Goal: Find specific page/section: Find specific page/section

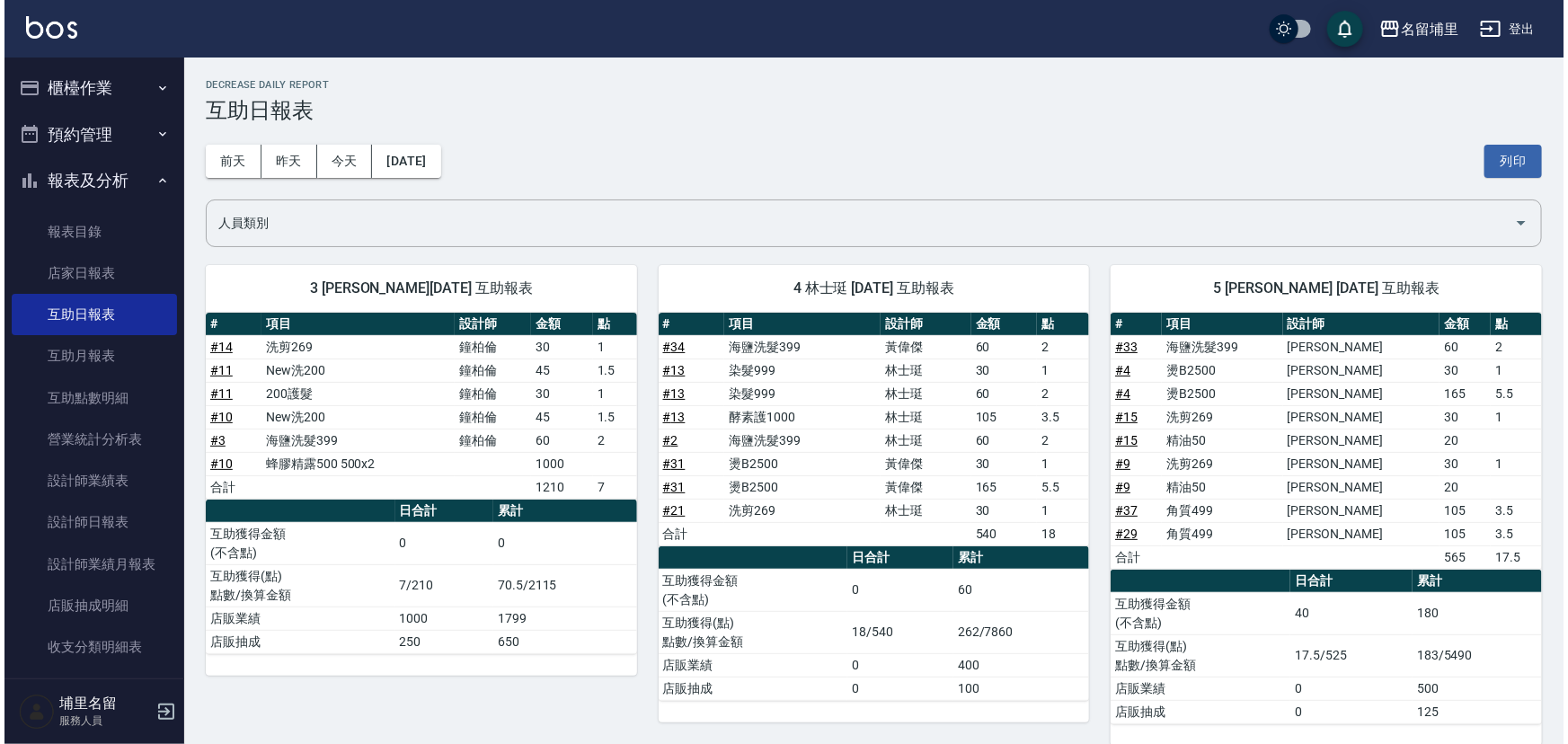
scroll to position [63, 0]
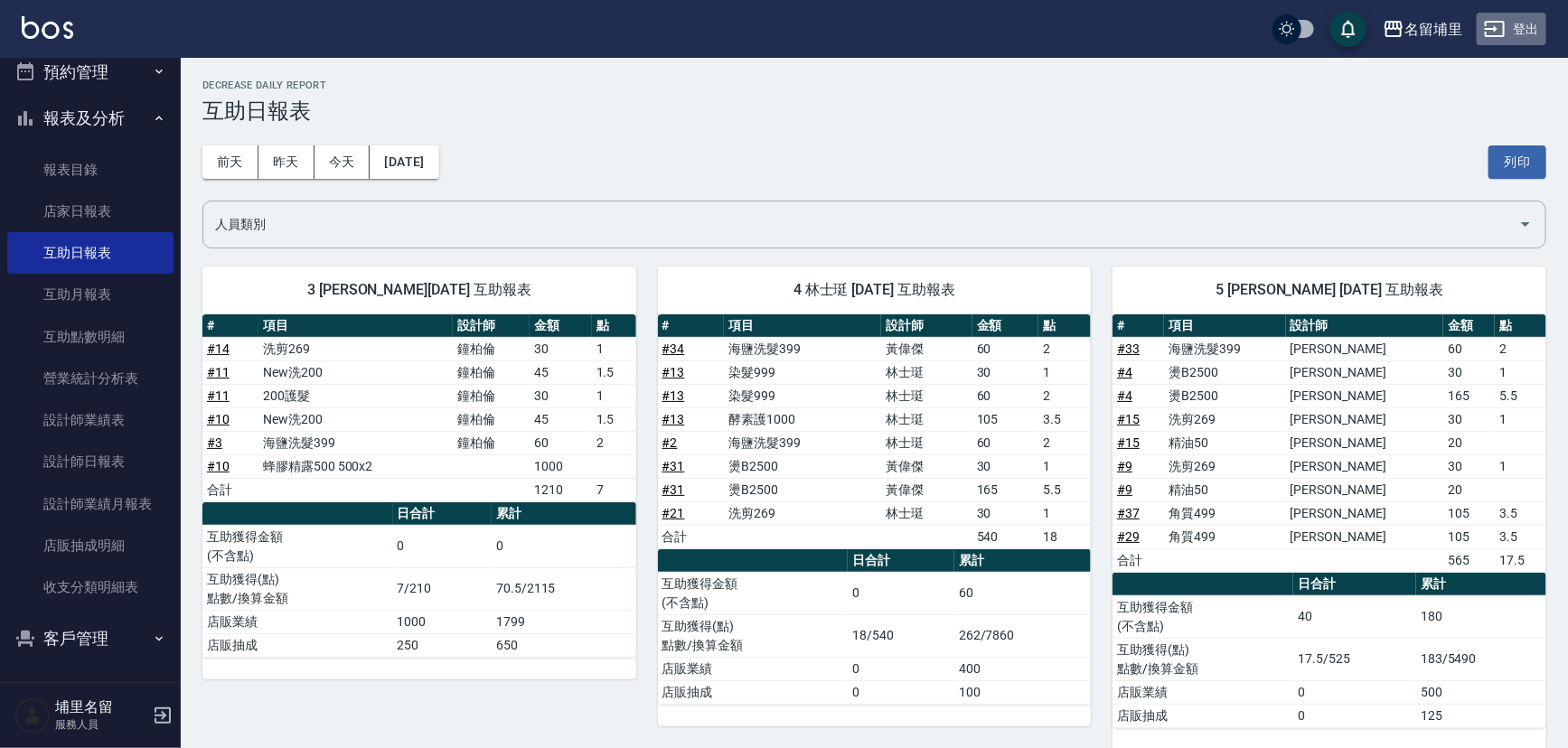
click at [1515, 31] on button "登出" at bounding box center [1511, 30] width 70 height 33
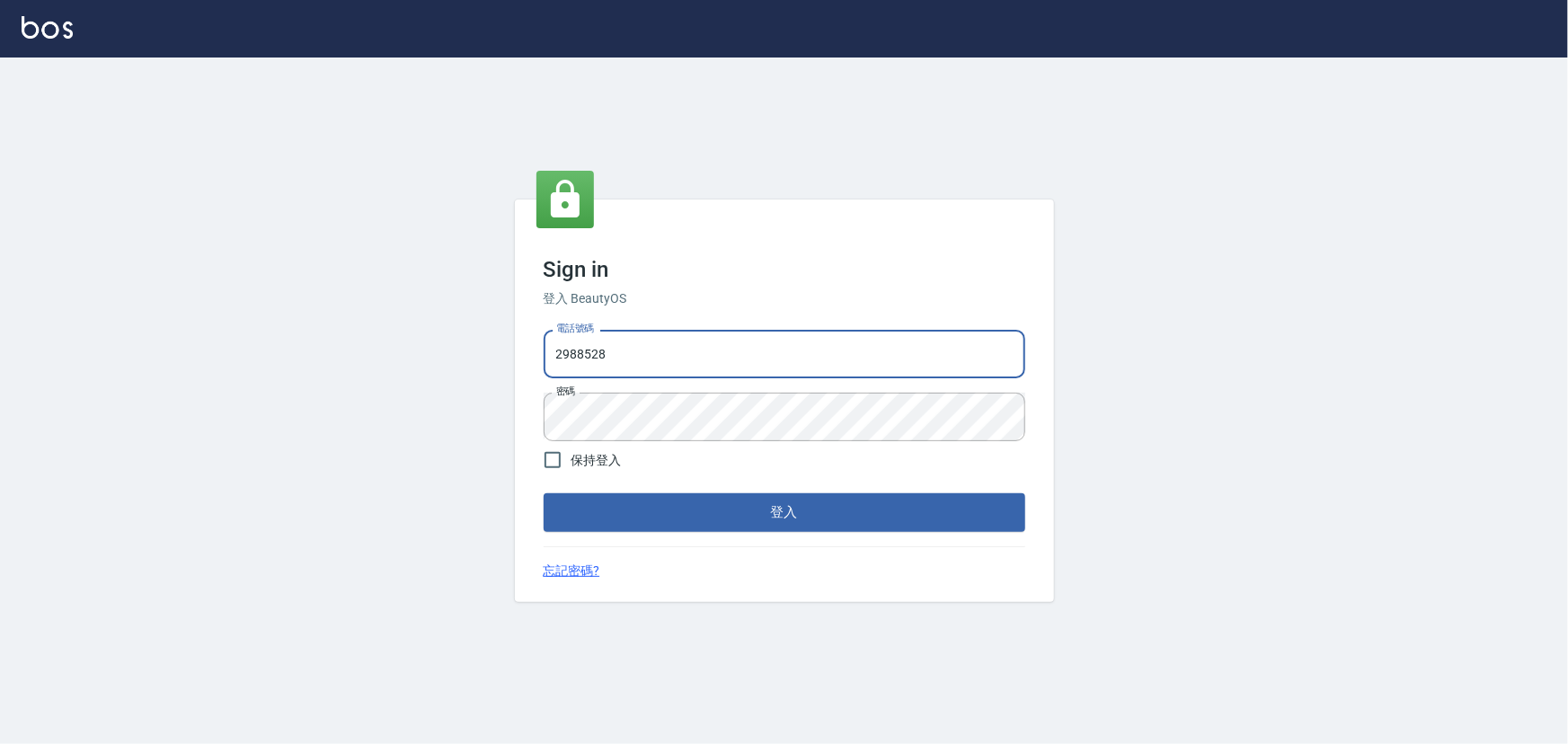
drag, startPoint x: 590, startPoint y: 359, endPoint x: 475, endPoint y: 353, distance: 115.2
click at [477, 356] on div "Sign in 登入 BeautyOS 電話號碼 2988528 電話號碼 密碼 密碼 保持登入 登入 忘記密碼?" at bounding box center [784, 401] width 1568 height 687
type input "2380118"
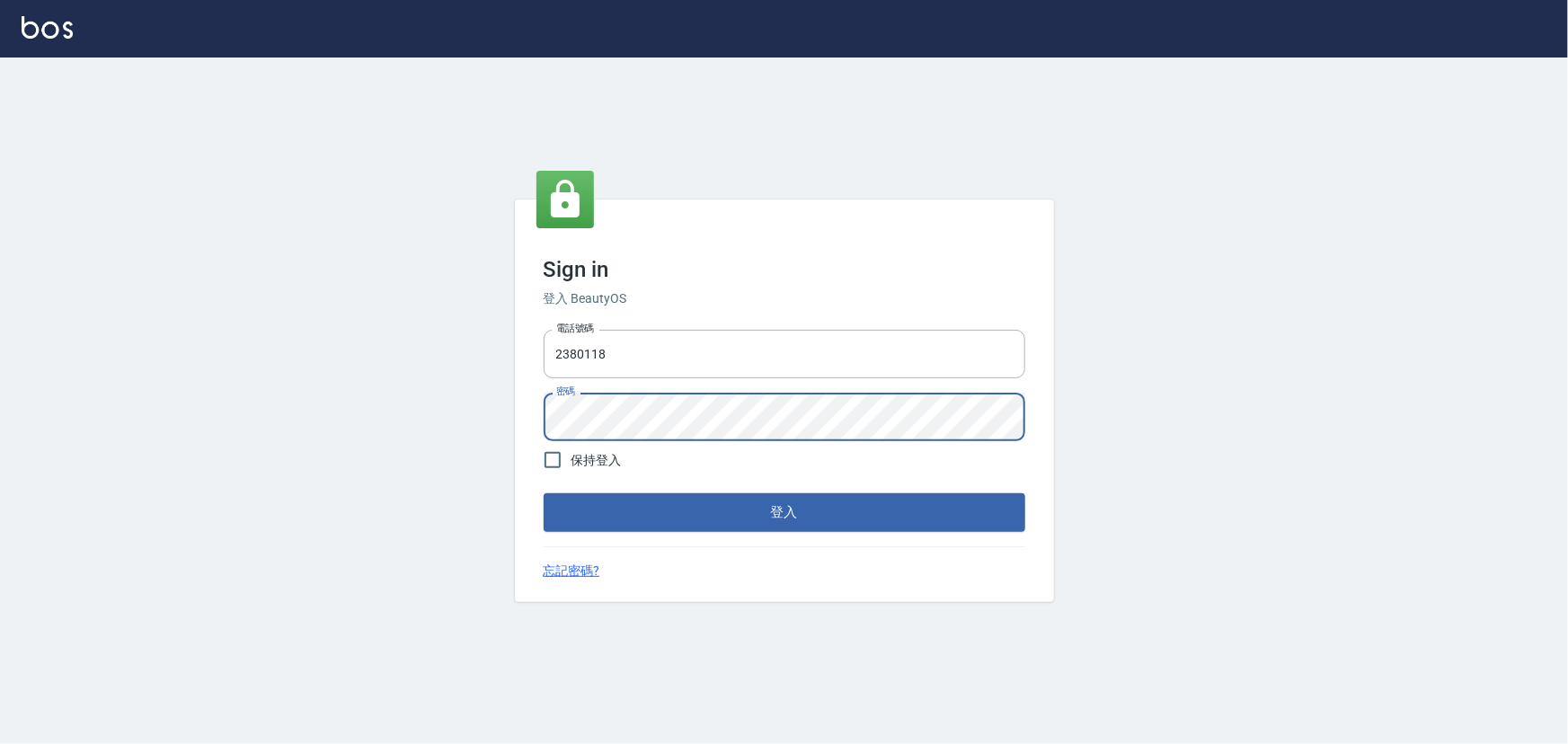
click at [464, 421] on div "Sign in 登入 BeautyOS 電話號碼 2380118 電話號碼 密碼 密碼 保持登入 登入 忘記密碼?" at bounding box center [784, 401] width 1568 height 687
click at [543, 493] on button "登入" at bounding box center [784, 512] width 481 height 38
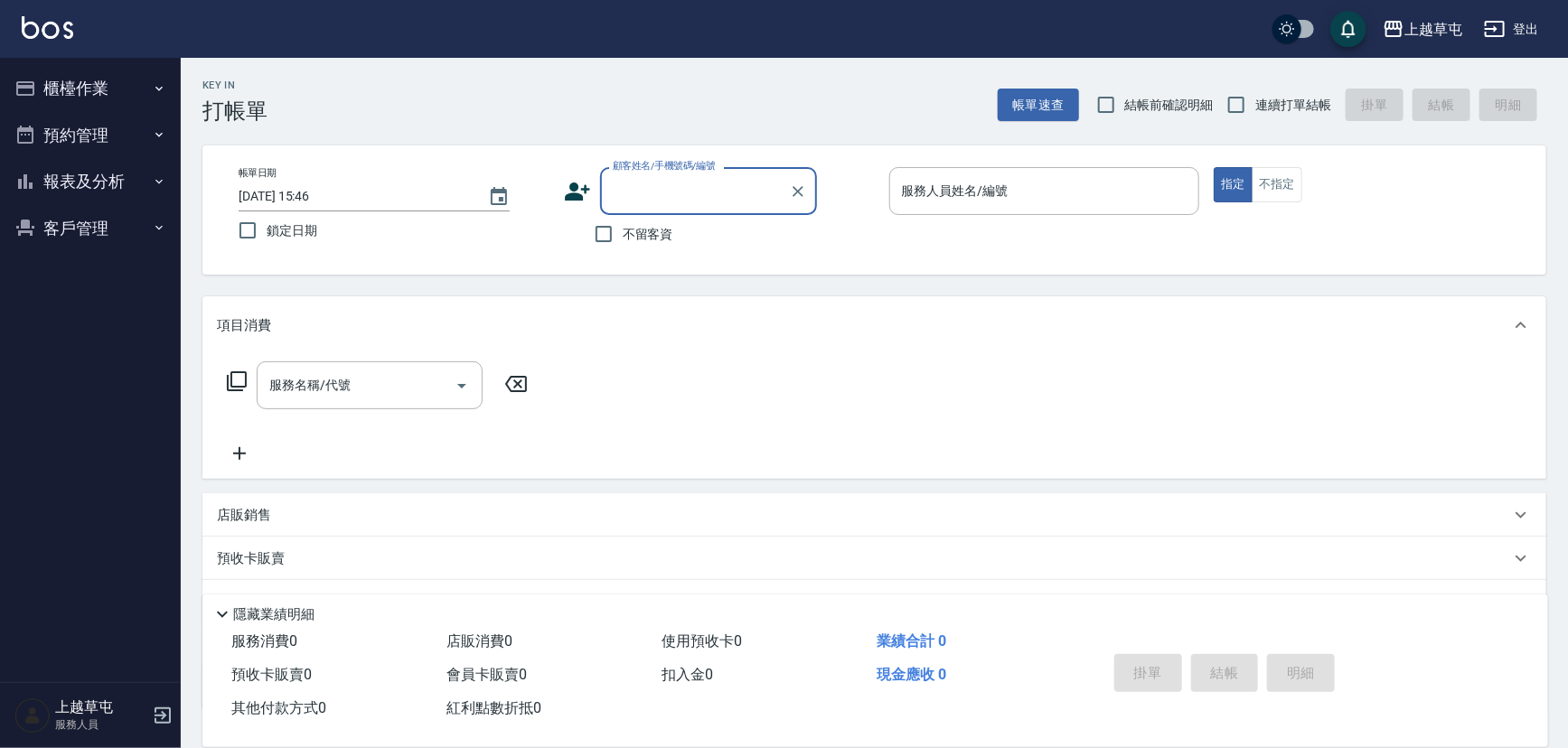
click at [70, 225] on button "客戶管理" at bounding box center [90, 228] width 167 height 47
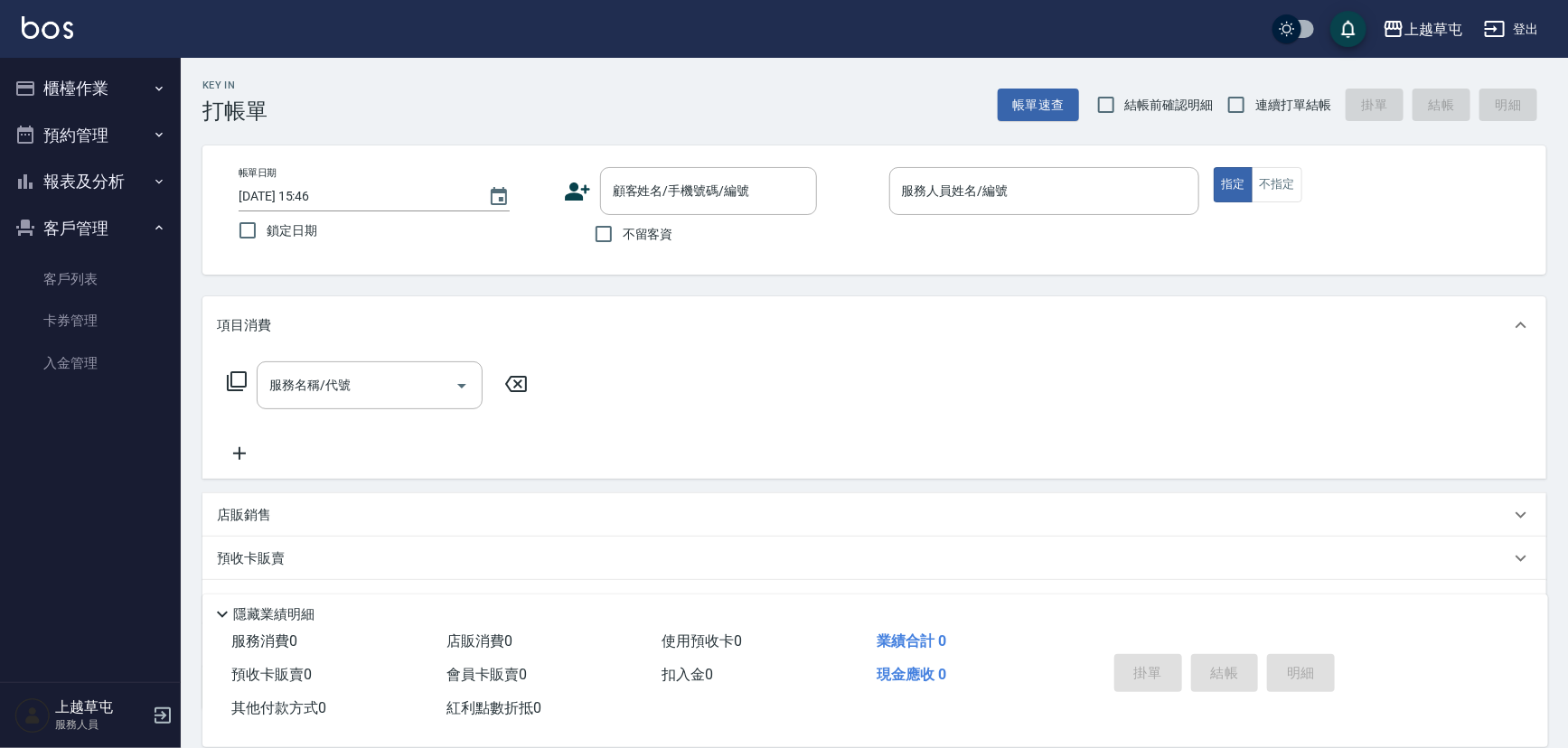
click at [87, 148] on button "預約管理" at bounding box center [90, 135] width 167 height 47
click at [88, 325] on button "報表及分析" at bounding box center [90, 321] width 167 height 47
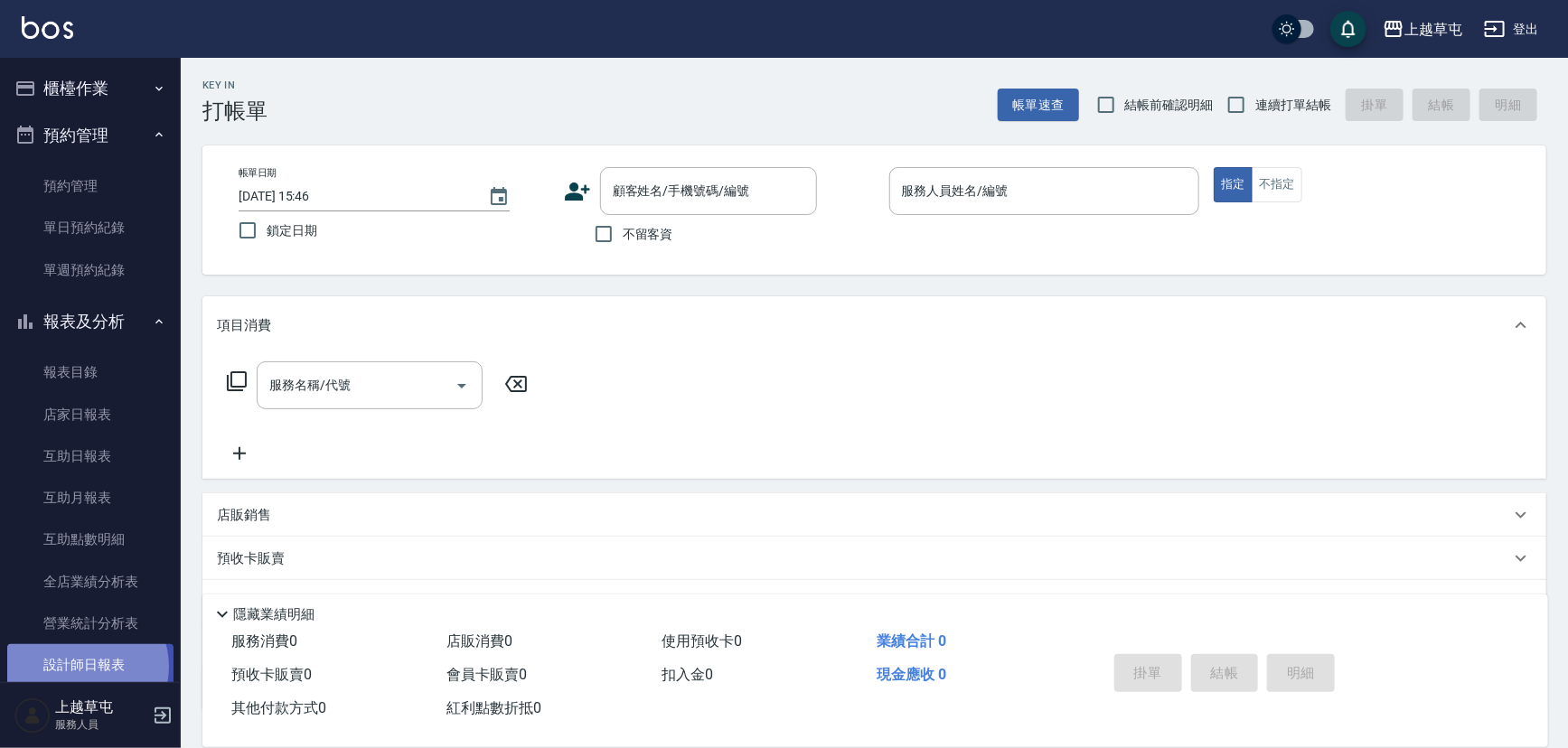
click at [85, 667] on link "設計師日報表" at bounding box center [90, 664] width 167 height 42
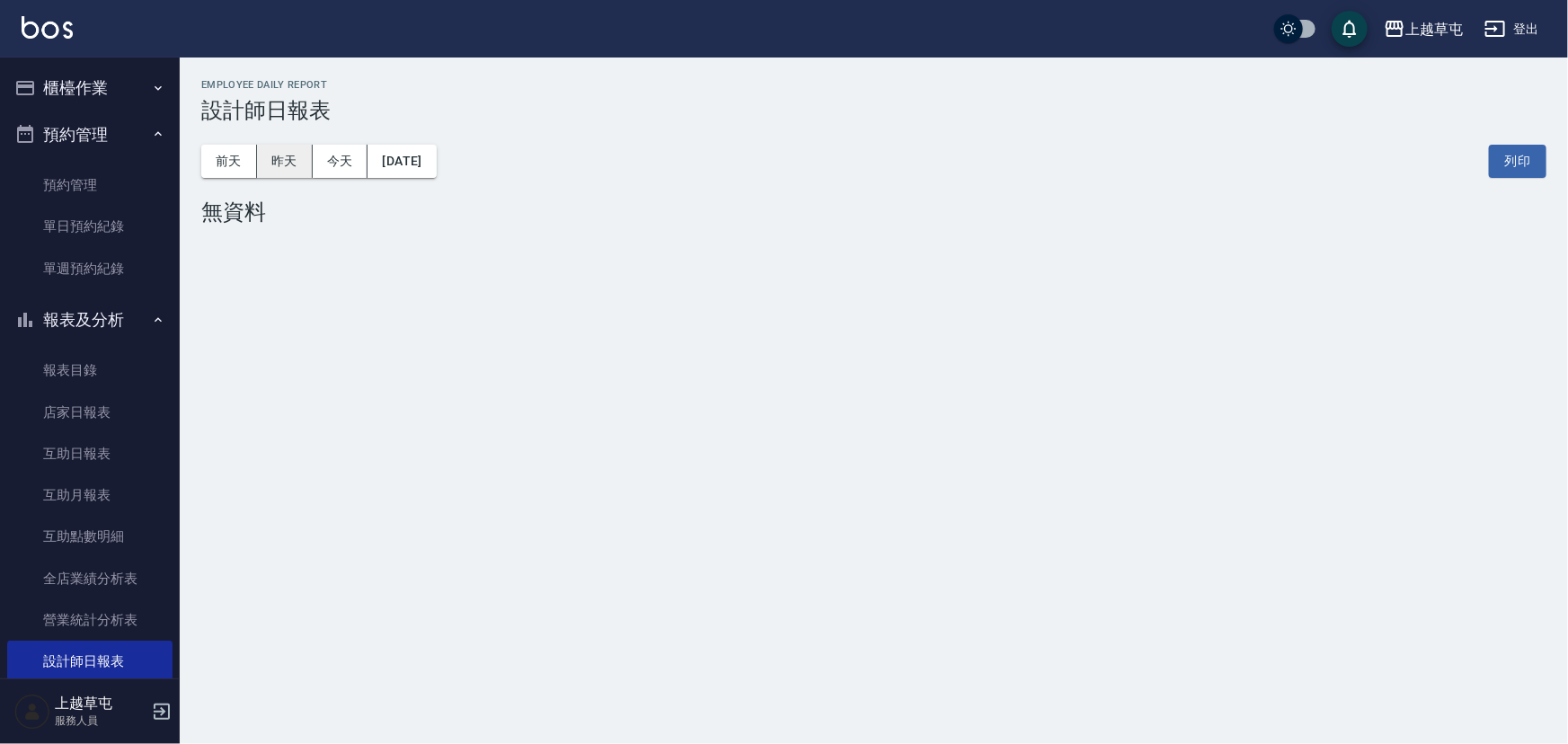
click at [304, 170] on button "昨天" at bounding box center [285, 161] width 56 height 33
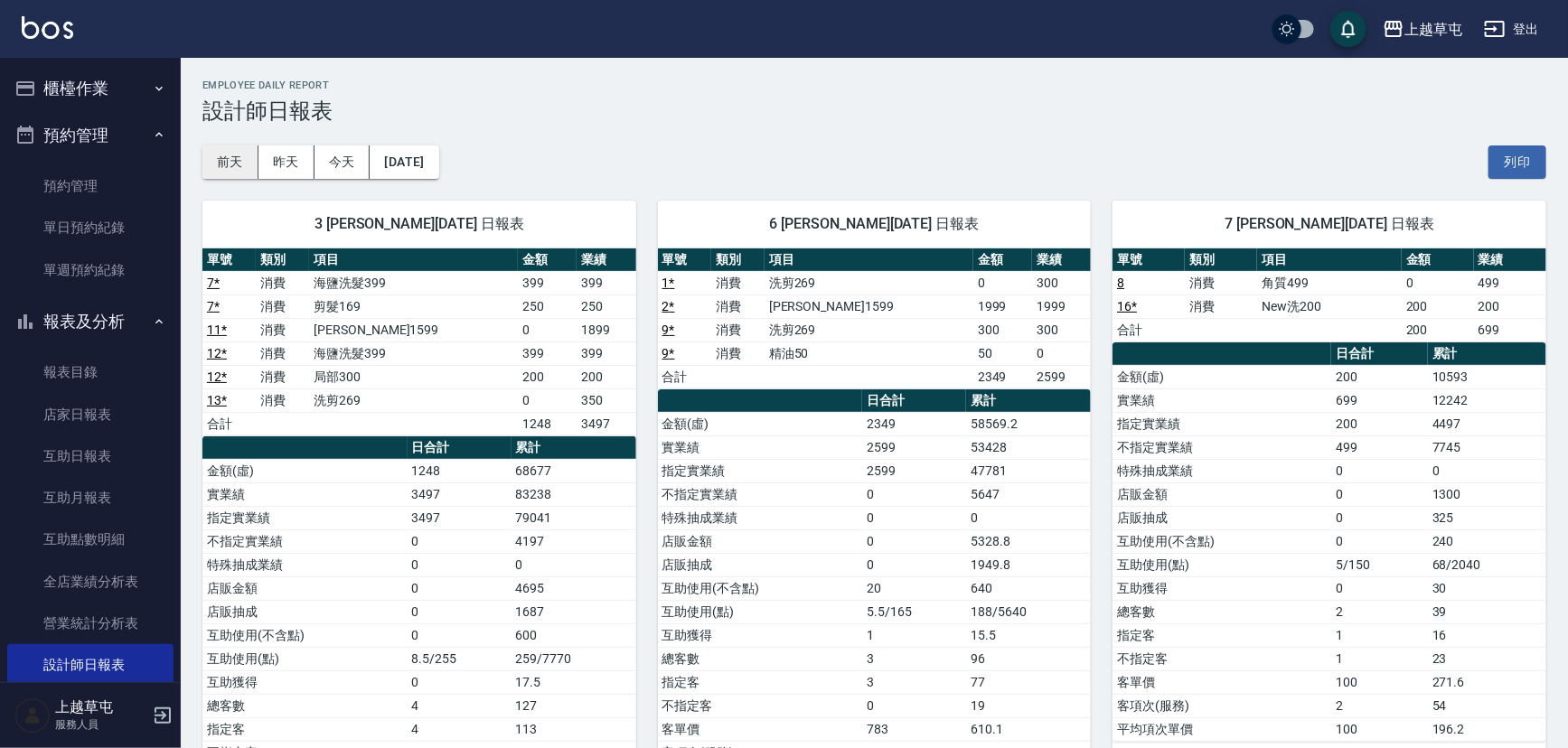
click at [245, 167] on button "前天" at bounding box center [231, 162] width 56 height 33
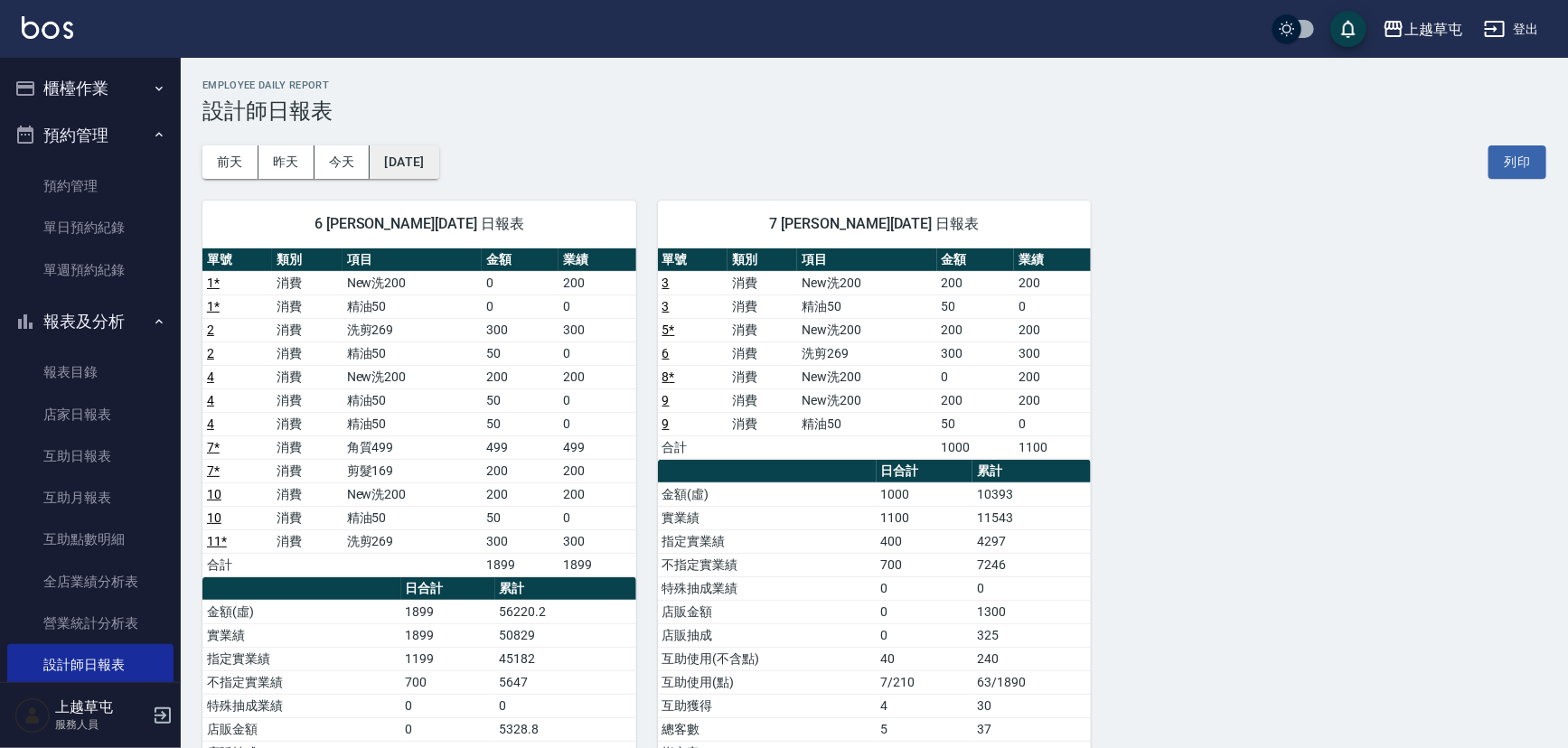
click at [438, 164] on button "2025/09/18" at bounding box center [404, 162] width 69 height 33
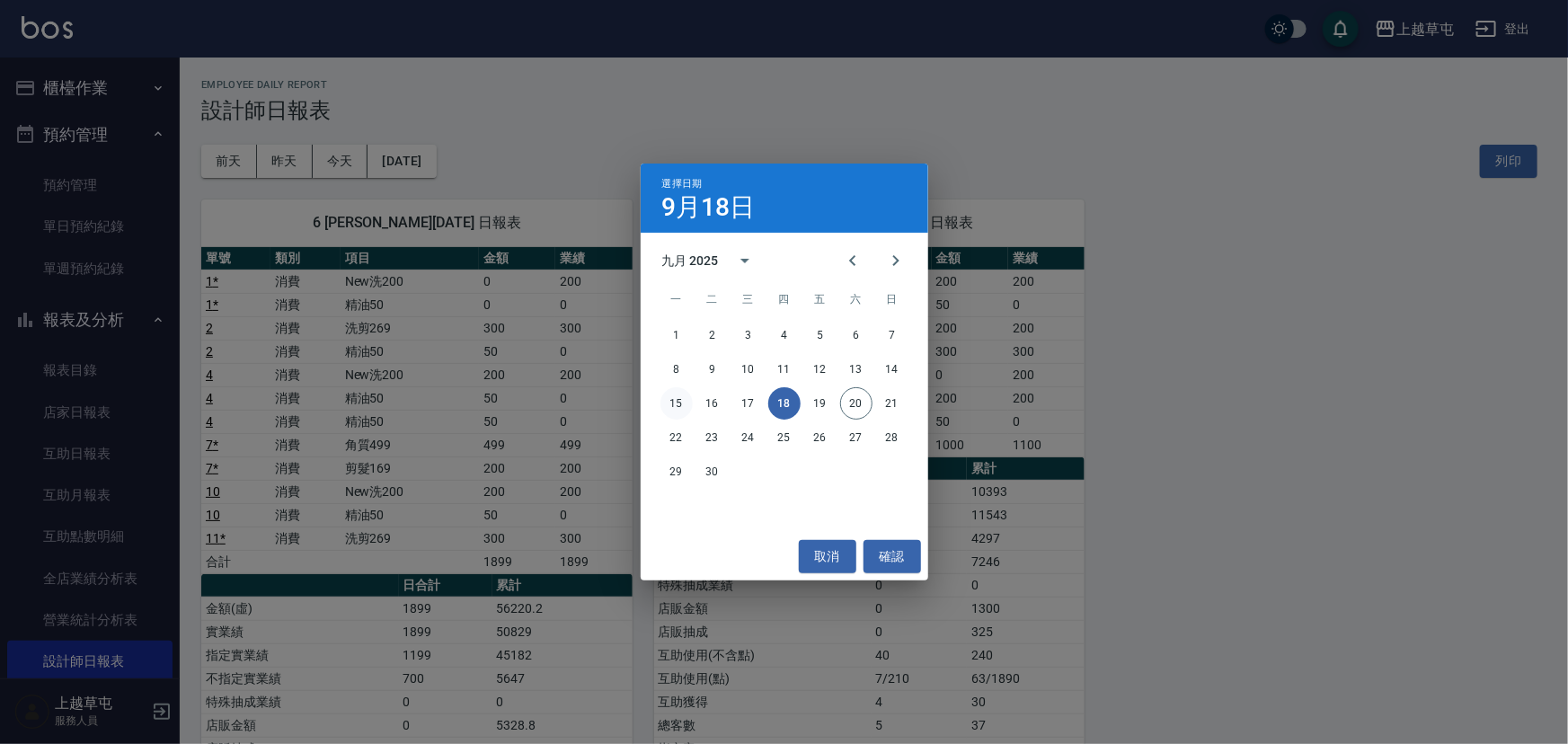
click at [687, 403] on button "15" at bounding box center [677, 403] width 32 height 32
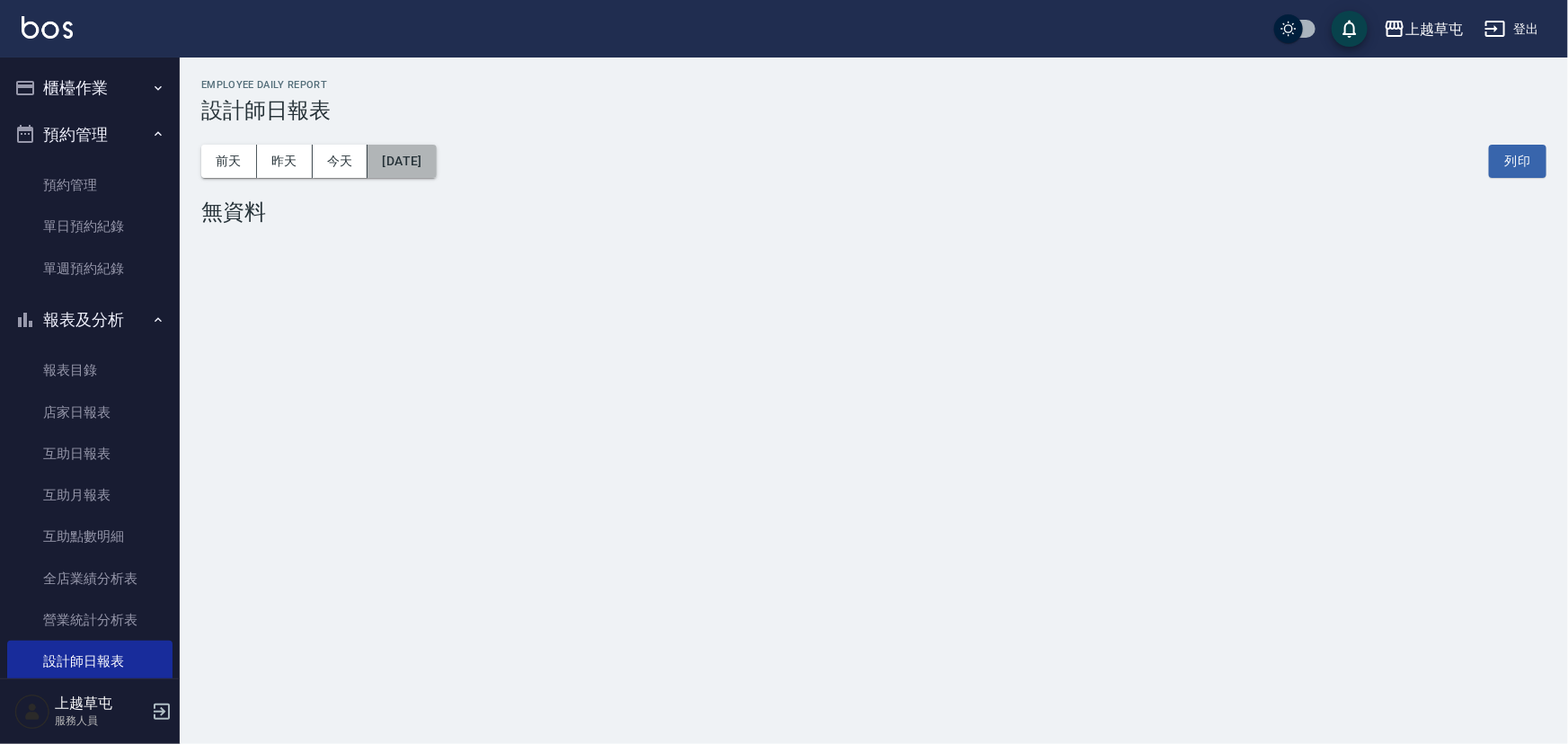
click at [414, 145] on button "2025/09/15" at bounding box center [402, 161] width 68 height 33
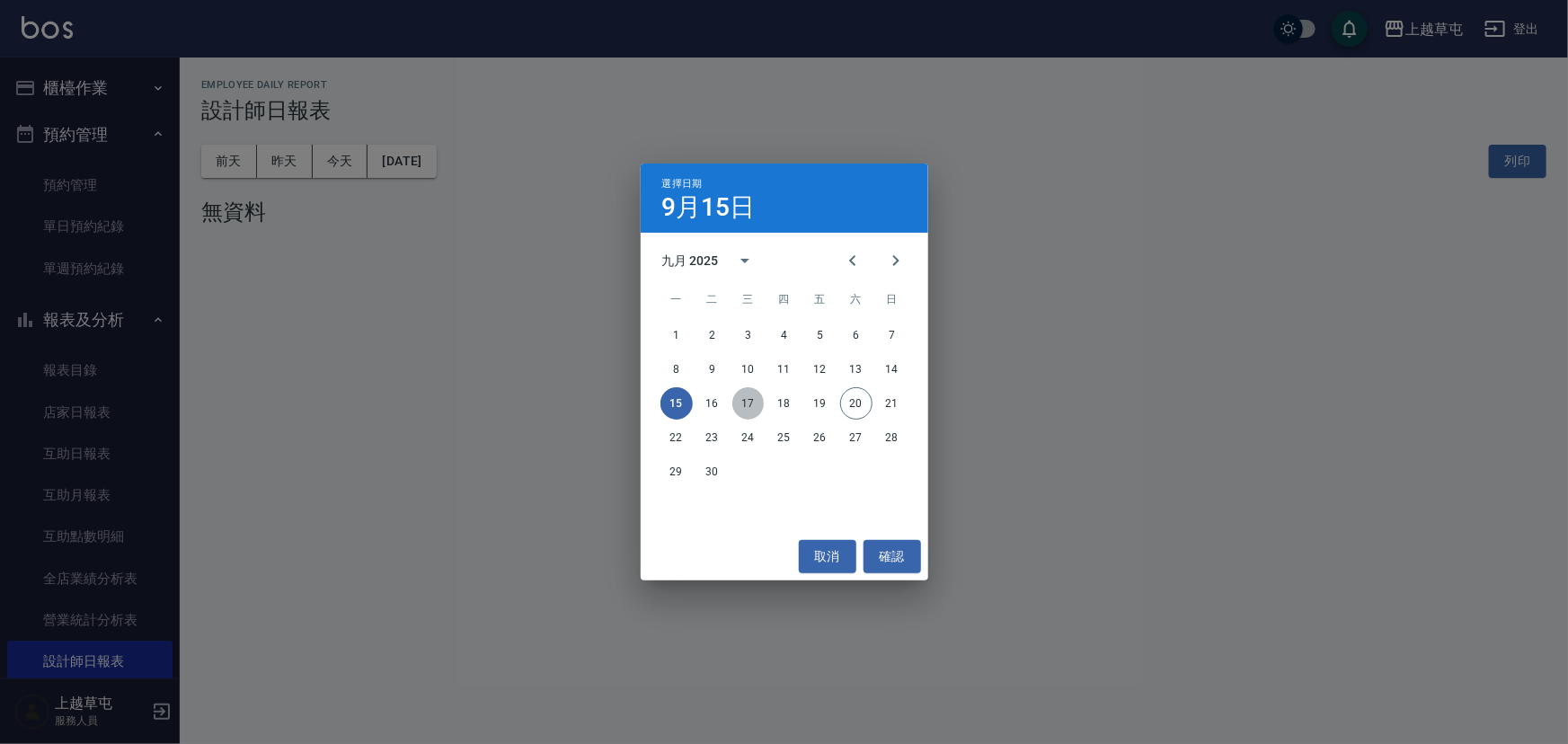
click at [750, 402] on button "17" at bounding box center [748, 403] width 32 height 32
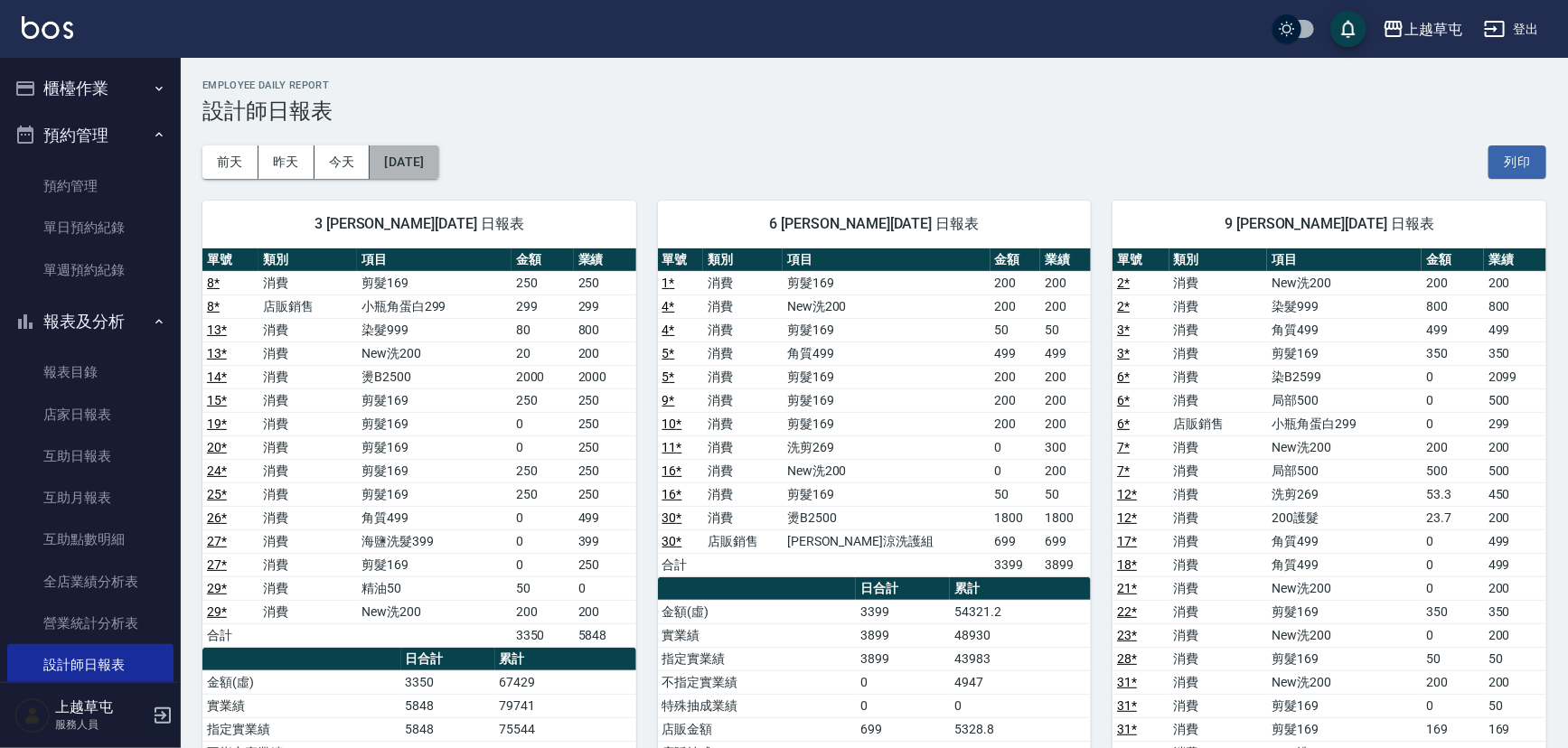
click at [411, 161] on button "2025/09/17" at bounding box center [404, 162] width 69 height 33
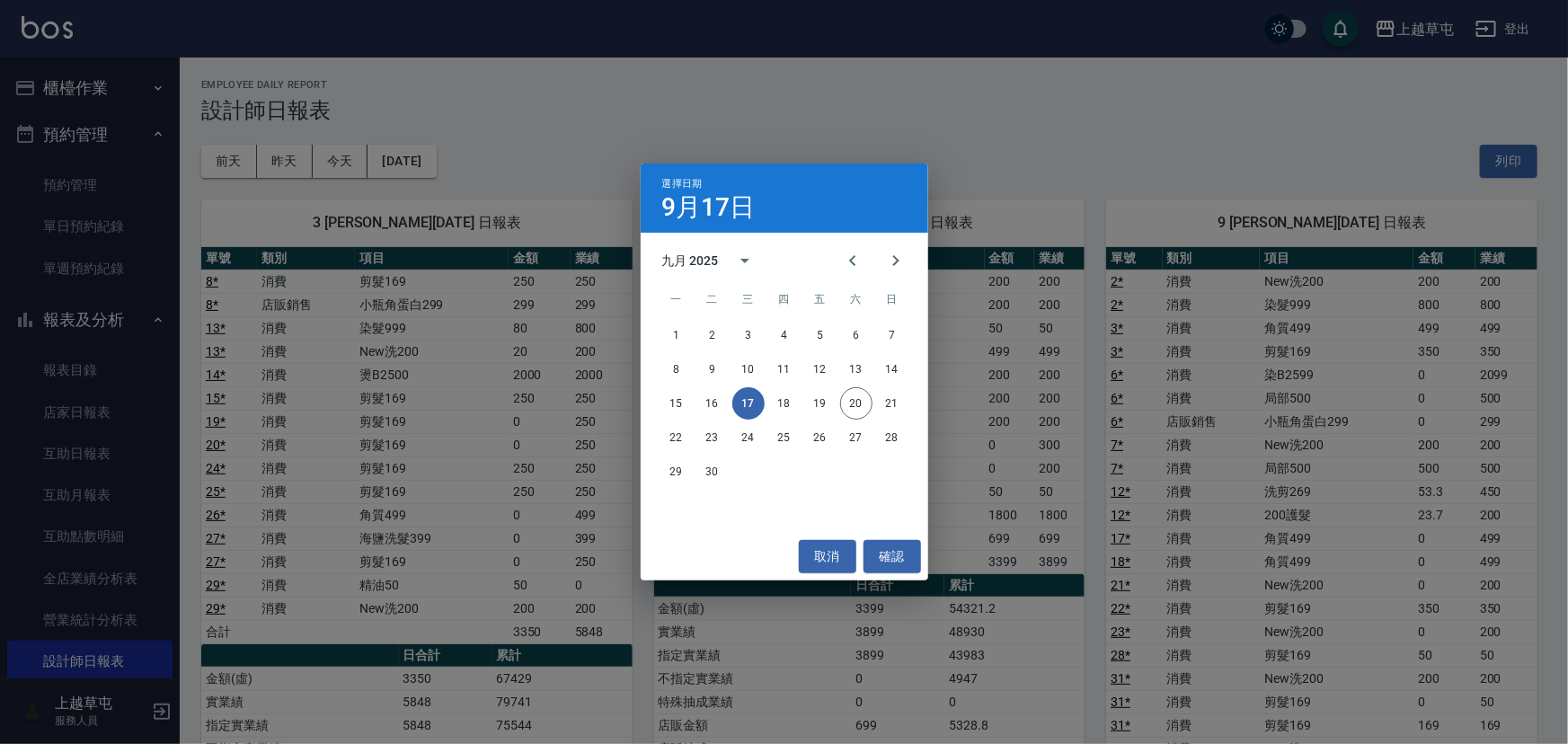
click at [1050, 173] on div "選擇日期 9月17日 九月 2025 一 二 三 四 五 六 日 1 2 3 4 5 6 7 8 9 10 11 12 13 14 15 16 17 18 1…" at bounding box center [784, 372] width 1568 height 744
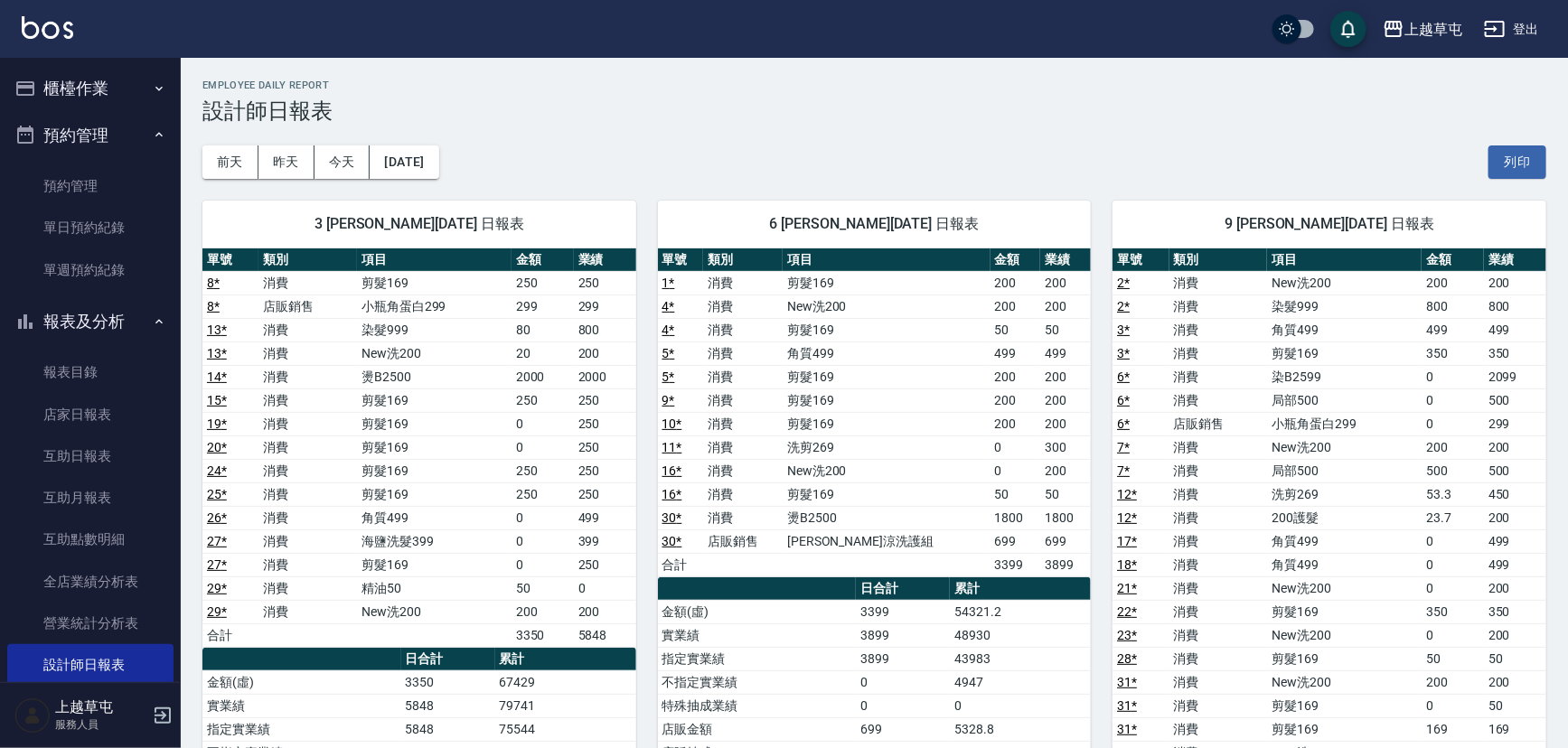
click at [1518, 37] on button "登出" at bounding box center [1511, 30] width 70 height 33
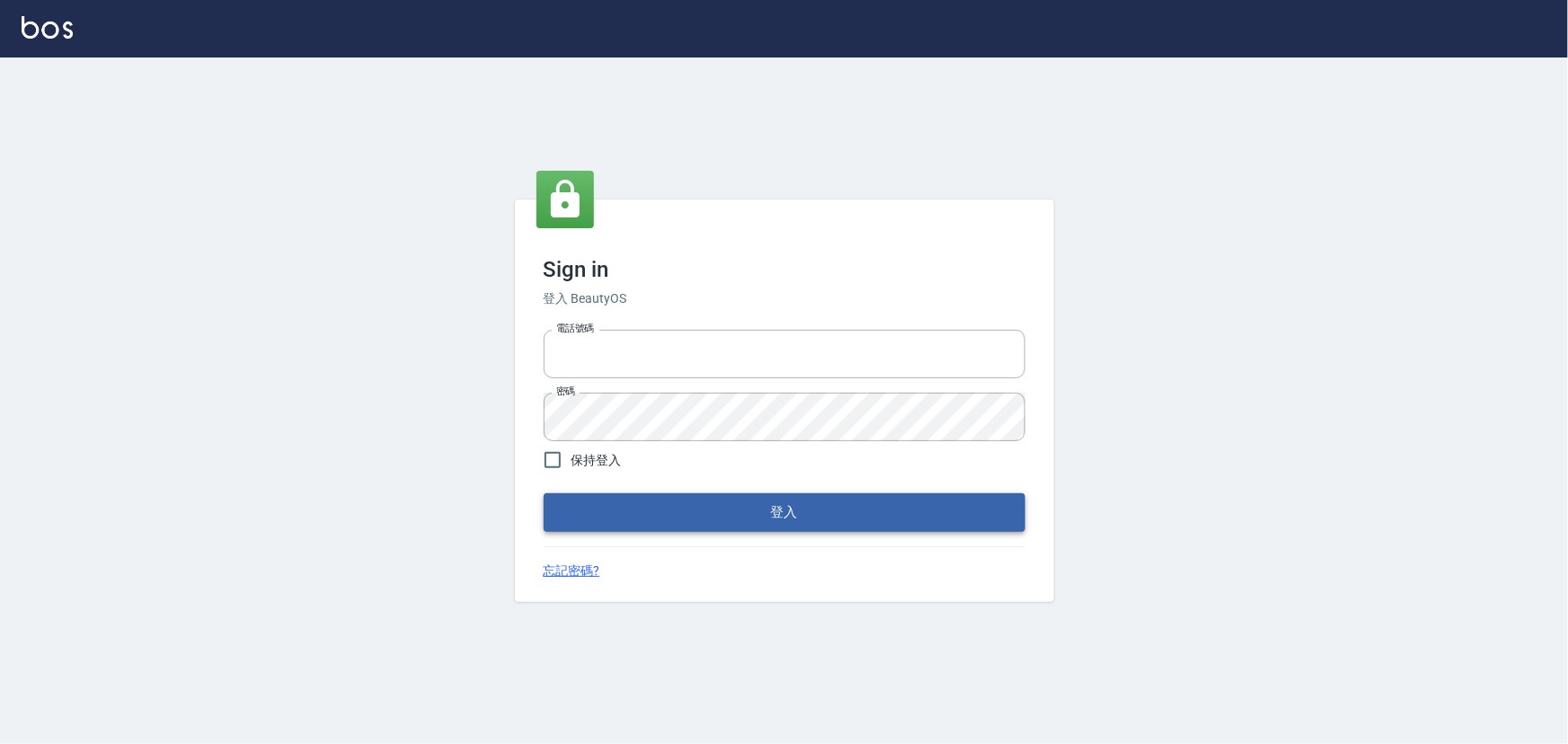
type input "2988528"
click at [767, 506] on button "登入" at bounding box center [784, 512] width 481 height 38
